Goal: Task Accomplishment & Management: Use online tool/utility

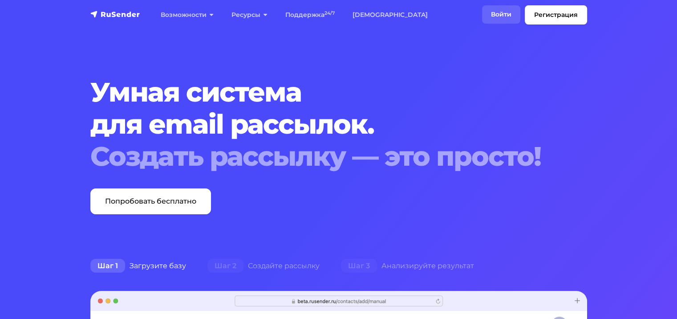
click at [499, 10] on link "Войти" at bounding box center [501, 14] width 38 height 18
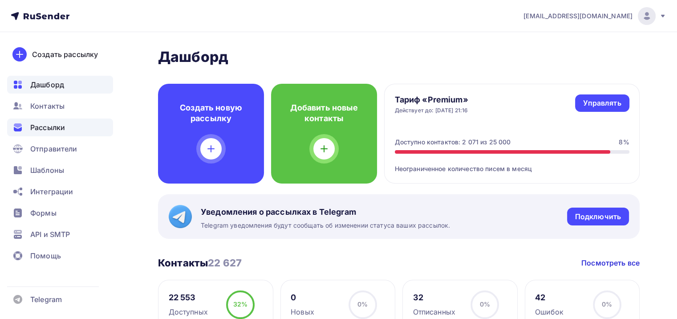
click at [74, 124] on div "Рассылки" at bounding box center [60, 127] width 106 height 18
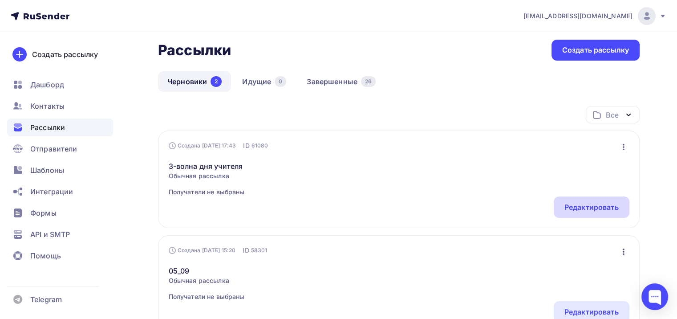
scroll to position [45, 0]
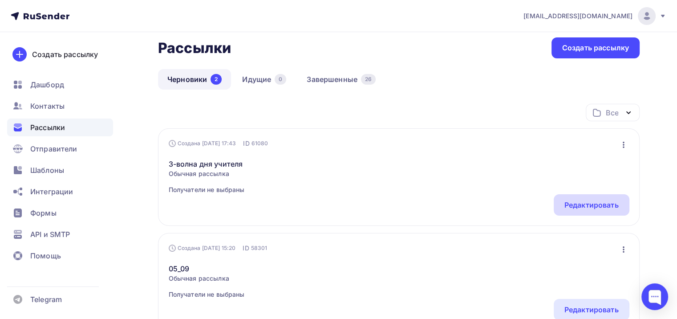
click at [570, 205] on div "Редактировать" at bounding box center [591, 204] width 54 height 11
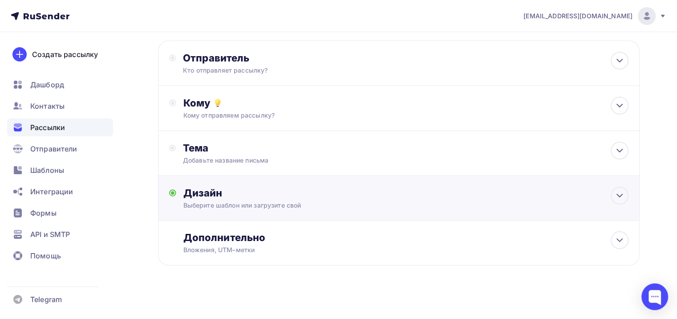
scroll to position [45, 0]
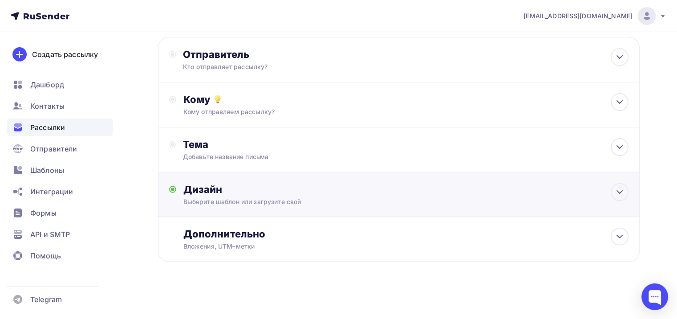
click at [262, 181] on div "Дизайн Выберите шаблон или загрузите свой Размер письма: 122 Kb Заменить шаблон…" at bounding box center [399, 194] width 482 height 45
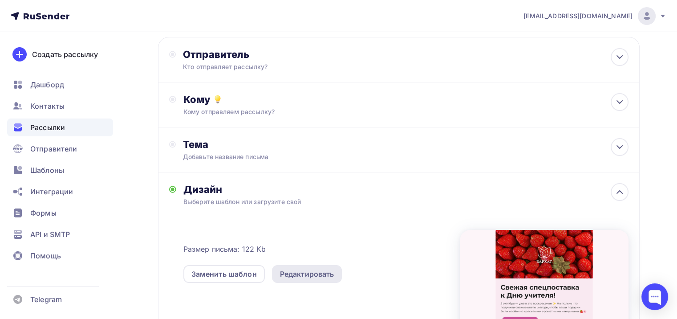
click at [303, 274] on div "Редактировать" at bounding box center [307, 273] width 54 height 11
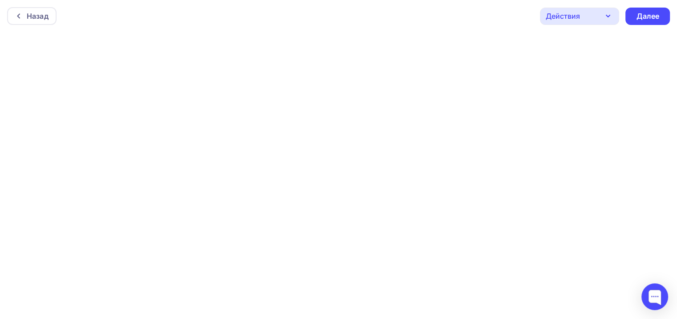
scroll to position [2, 0]
